Goal: Task Accomplishment & Management: Manage account settings

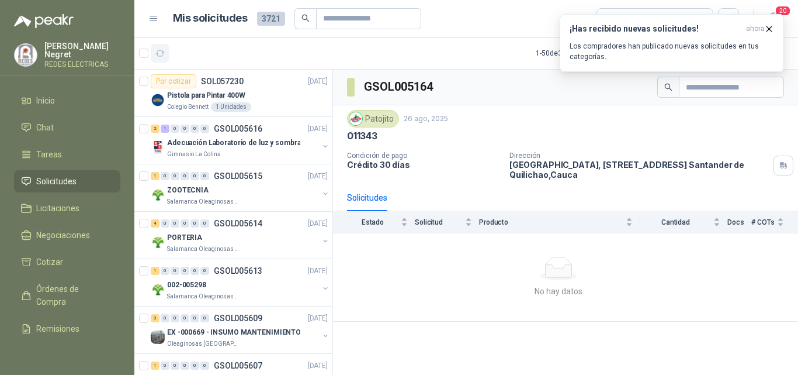
click at [160, 49] on icon "button" at bounding box center [160, 54] width 10 height 10
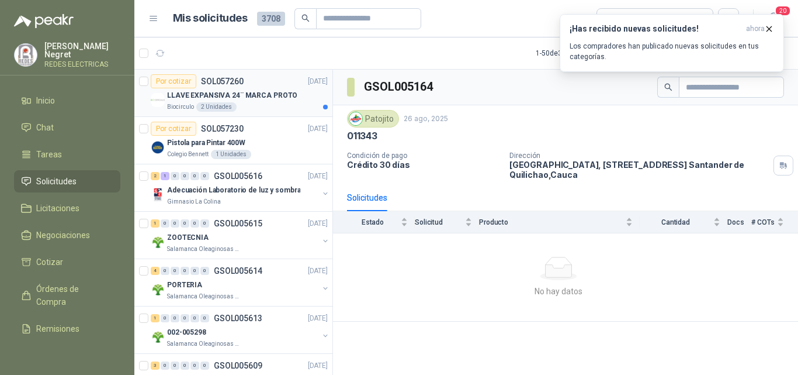
click at [251, 99] on p "LLAVE EXPANSIVA 24¨ MARCA PROTO" at bounding box center [232, 95] width 130 height 11
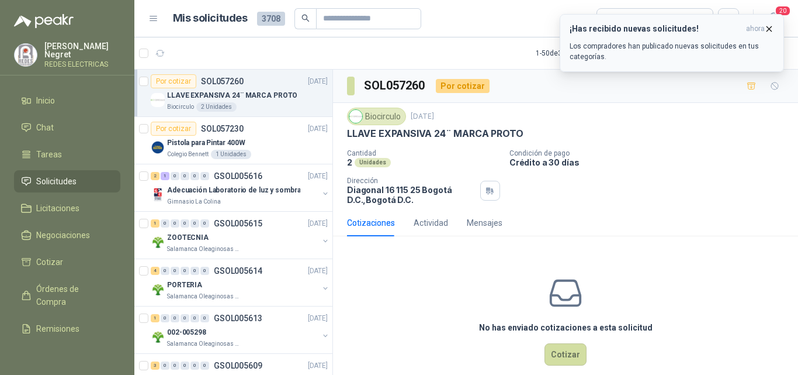
click at [769, 29] on icon "button" at bounding box center [769, 28] width 5 height 5
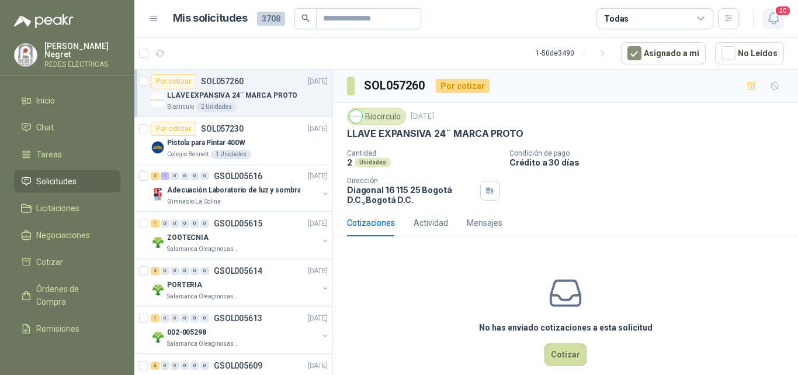
click at [773, 19] on icon "button" at bounding box center [774, 18] width 15 height 15
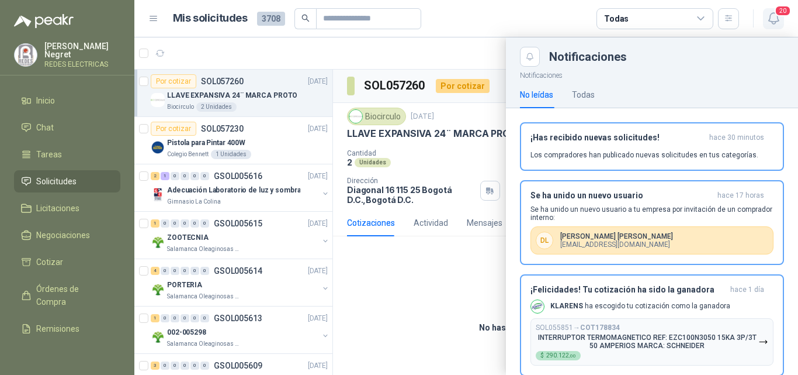
click at [774, 19] on icon "button" at bounding box center [774, 18] width 15 height 15
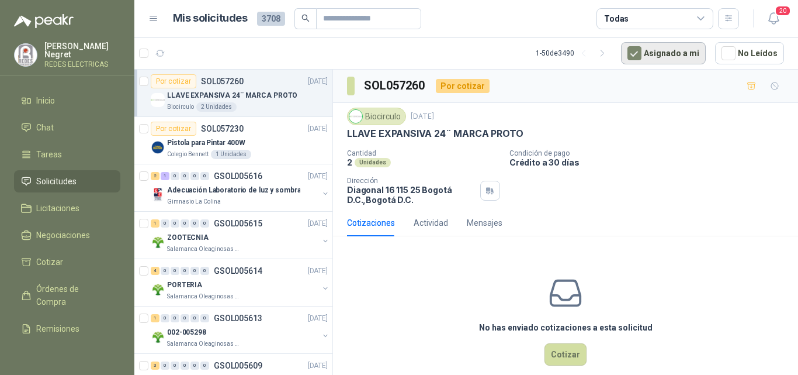
click at [665, 54] on button "Asignado a mi" at bounding box center [663, 53] width 85 height 22
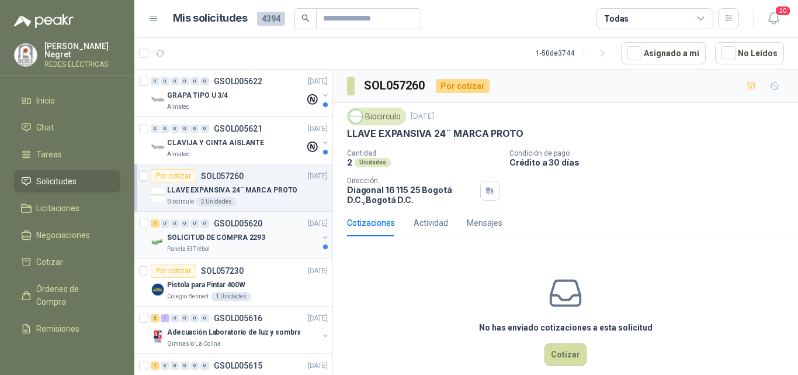
click at [285, 235] on div "SOLICITUD DE COMPRA 2293" at bounding box center [242, 237] width 151 height 14
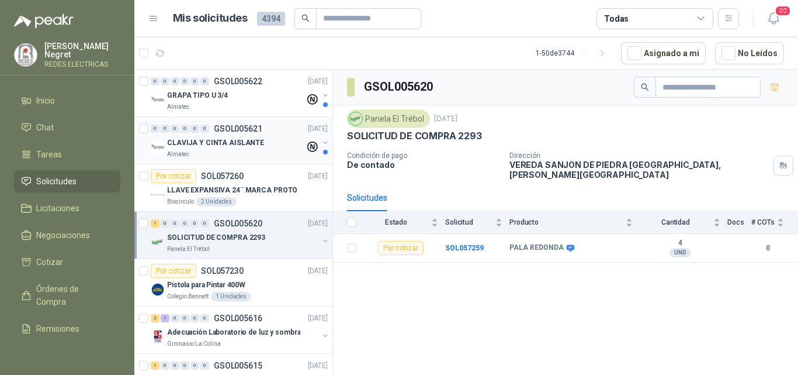
click at [279, 149] on div "CLAVIJA Y CINTA AISLANTE" at bounding box center [236, 143] width 138 height 14
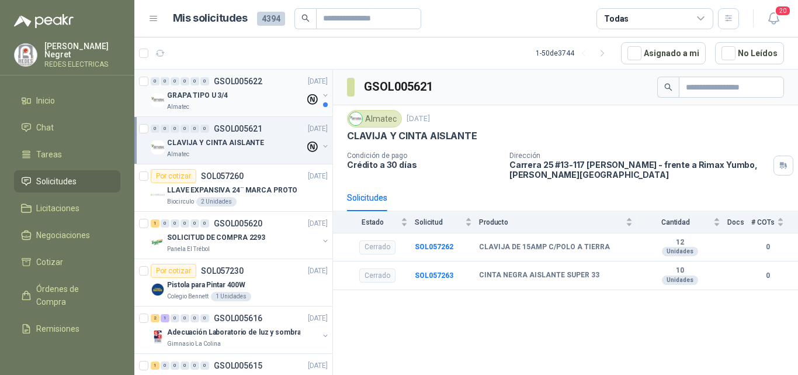
click at [254, 102] on div "GRAPA TIPO U 3/4" at bounding box center [236, 95] width 138 height 14
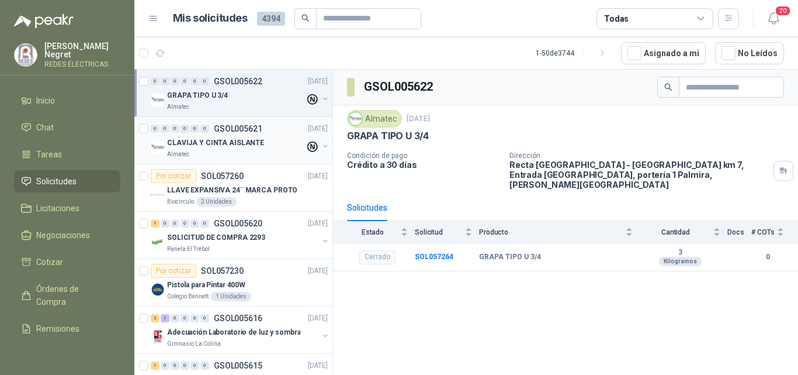
click at [277, 153] on div "Almatec" at bounding box center [236, 154] width 138 height 9
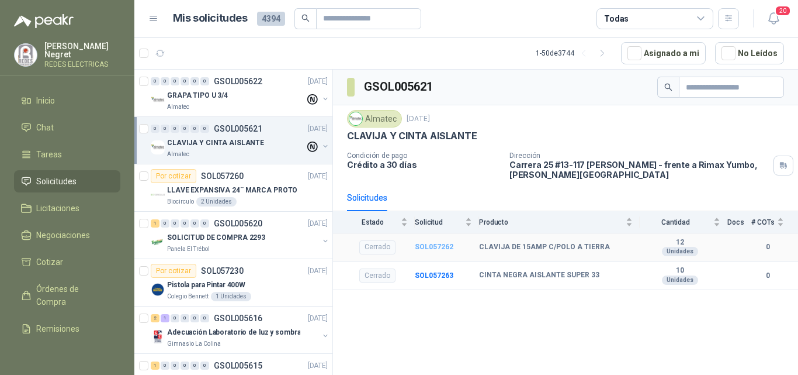
click at [436, 247] on b "SOL057262" at bounding box center [434, 247] width 39 height 8
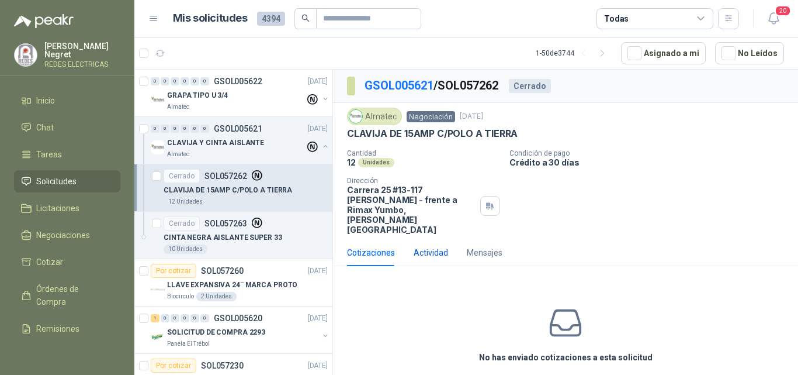
click at [438, 246] on div "Actividad" at bounding box center [431, 252] width 34 height 13
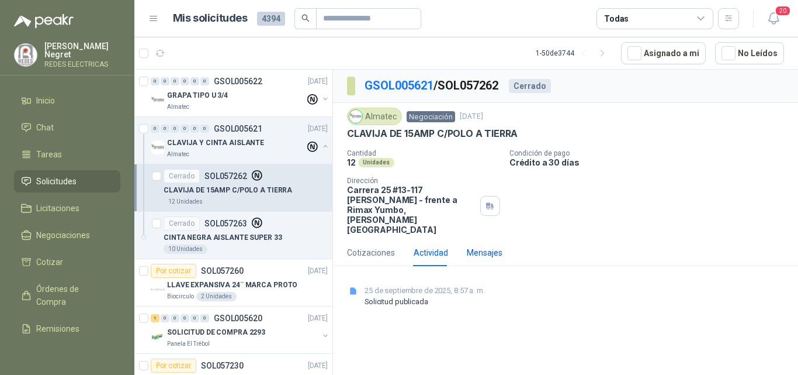
click at [483, 246] on div "Mensajes" at bounding box center [485, 252] width 36 height 13
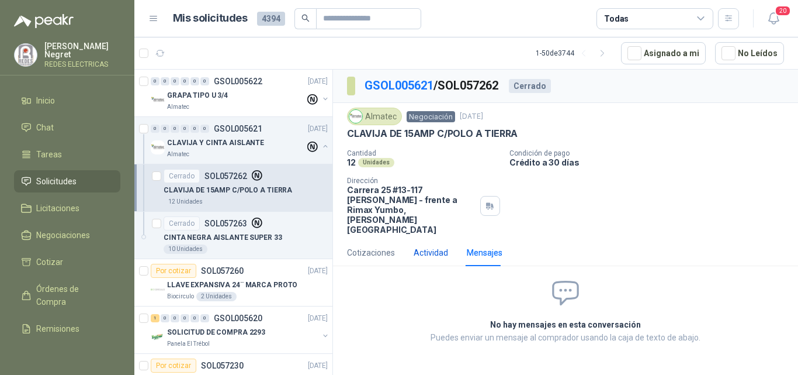
click at [442, 246] on div "Actividad" at bounding box center [431, 252] width 34 height 13
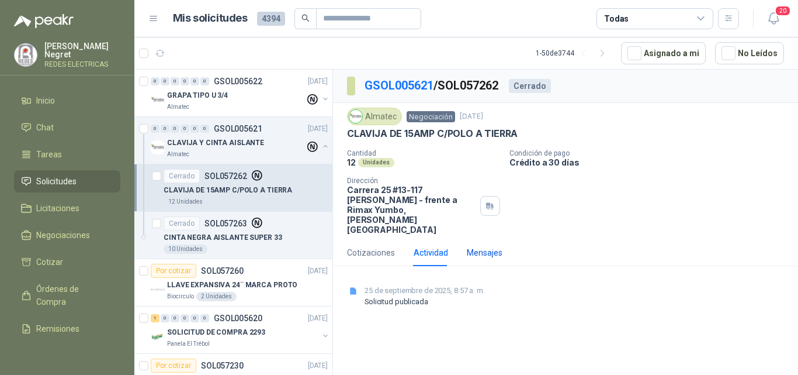
click at [481, 246] on div "Mensajes" at bounding box center [485, 252] width 36 height 13
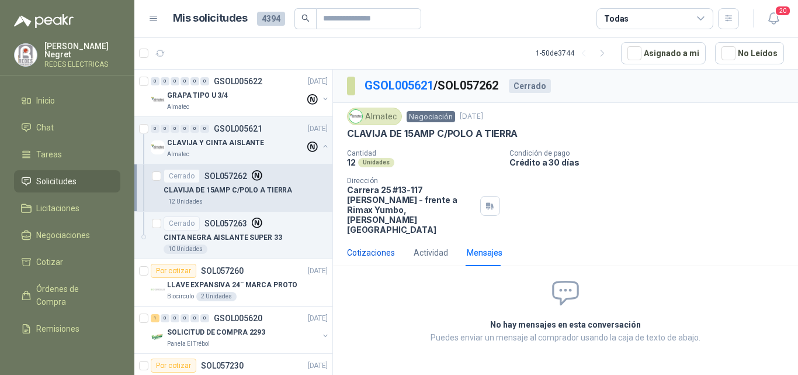
click at [385, 246] on div "Cotizaciones" at bounding box center [371, 252] width 48 height 13
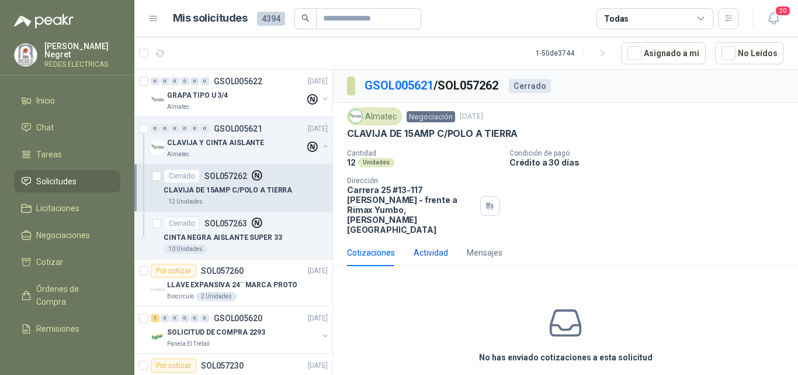
click at [435, 246] on div "Actividad" at bounding box center [431, 252] width 34 height 13
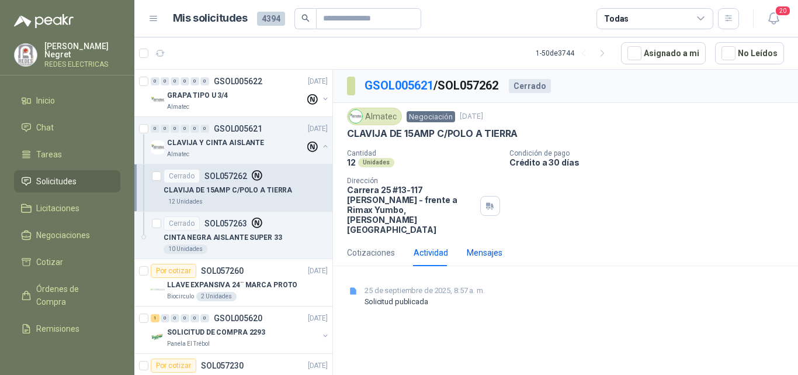
click at [484, 246] on div "Mensajes" at bounding box center [485, 252] width 36 height 13
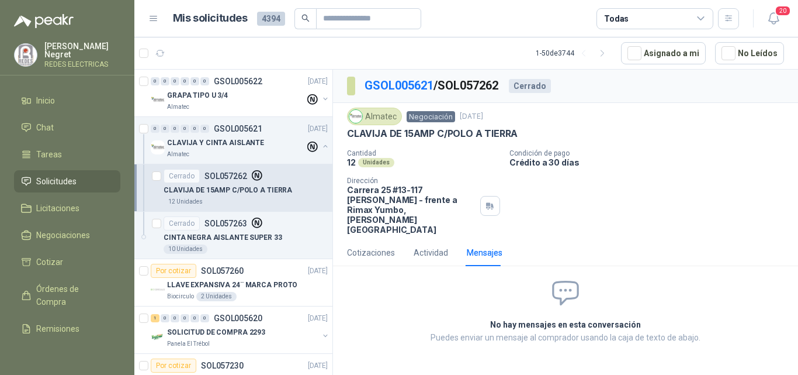
click at [438, 119] on span "Negociación" at bounding box center [431, 116] width 49 height 11
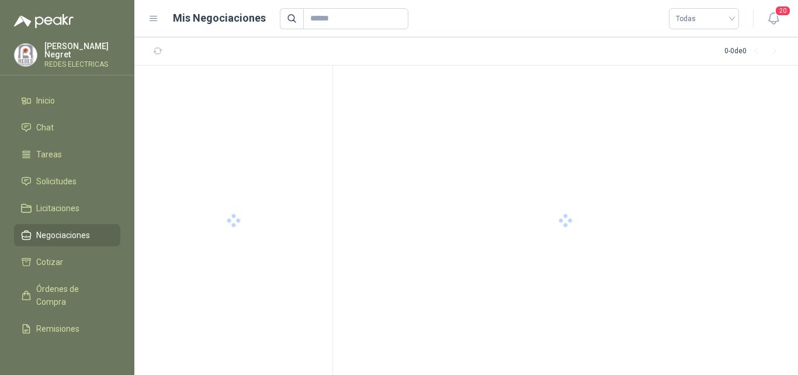
click at [424, 97] on div at bounding box center [565, 219] width 465 height 309
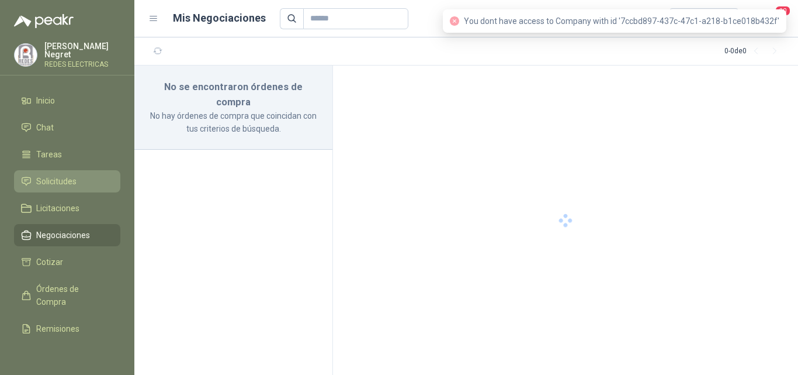
click at [67, 176] on span "Solicitudes" at bounding box center [56, 181] width 40 height 13
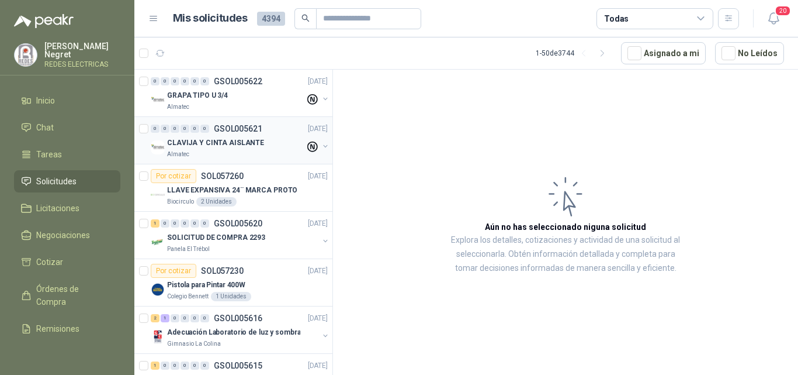
click at [272, 143] on div "CLAVIJA Y CINTA AISLANTE" at bounding box center [236, 143] width 138 height 14
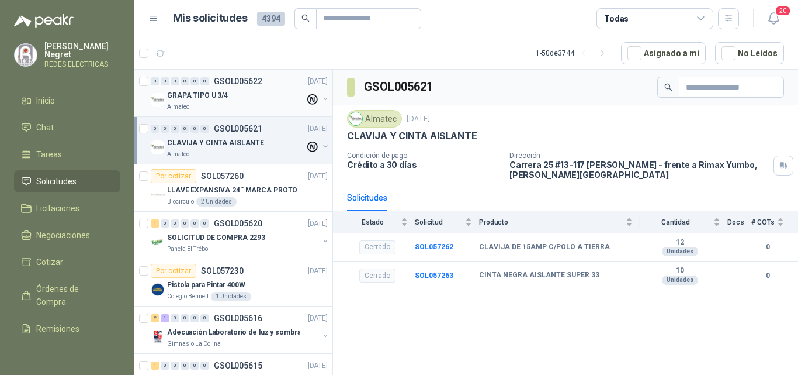
click at [271, 98] on div "GRAPA TIPO U 3/4" at bounding box center [236, 95] width 138 height 14
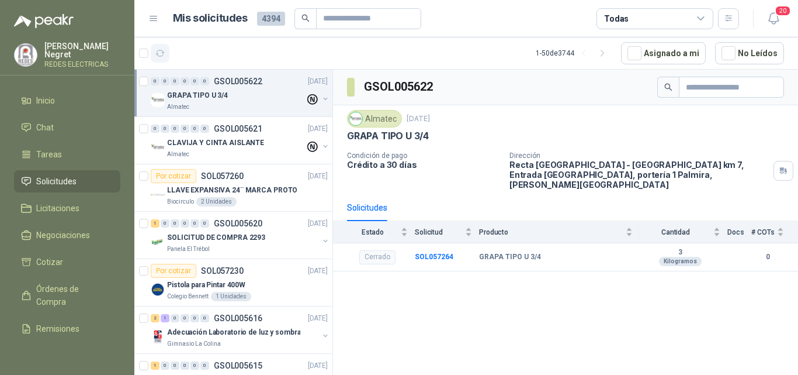
click at [161, 53] on icon "button" at bounding box center [160, 54] width 10 height 10
click at [777, 16] on span "20" at bounding box center [783, 10] width 16 height 11
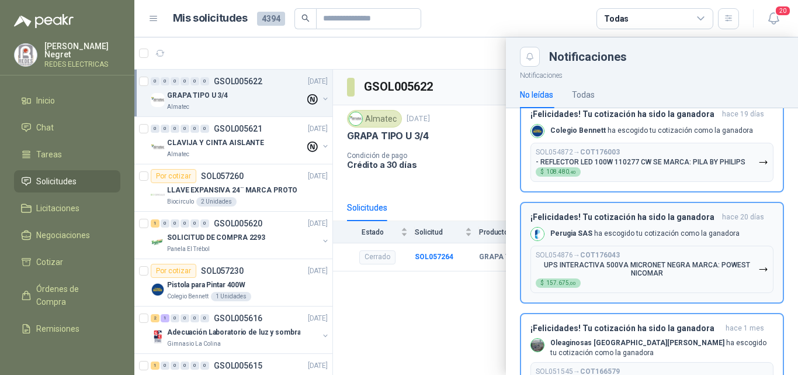
scroll to position [1052, 0]
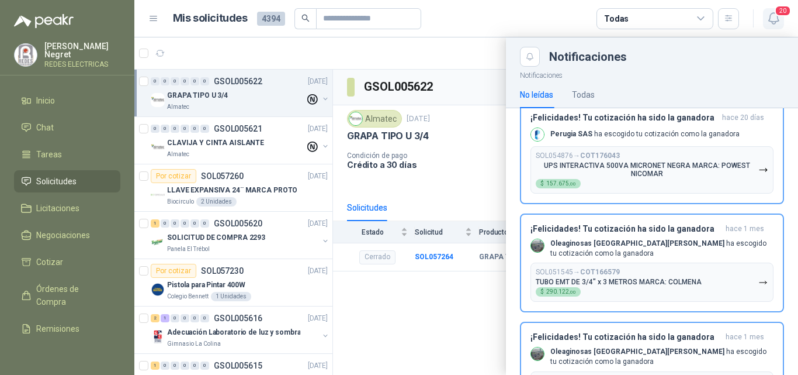
click at [780, 15] on span "20" at bounding box center [783, 10] width 16 height 11
